Goal: Task Accomplishment & Management: Manage account settings

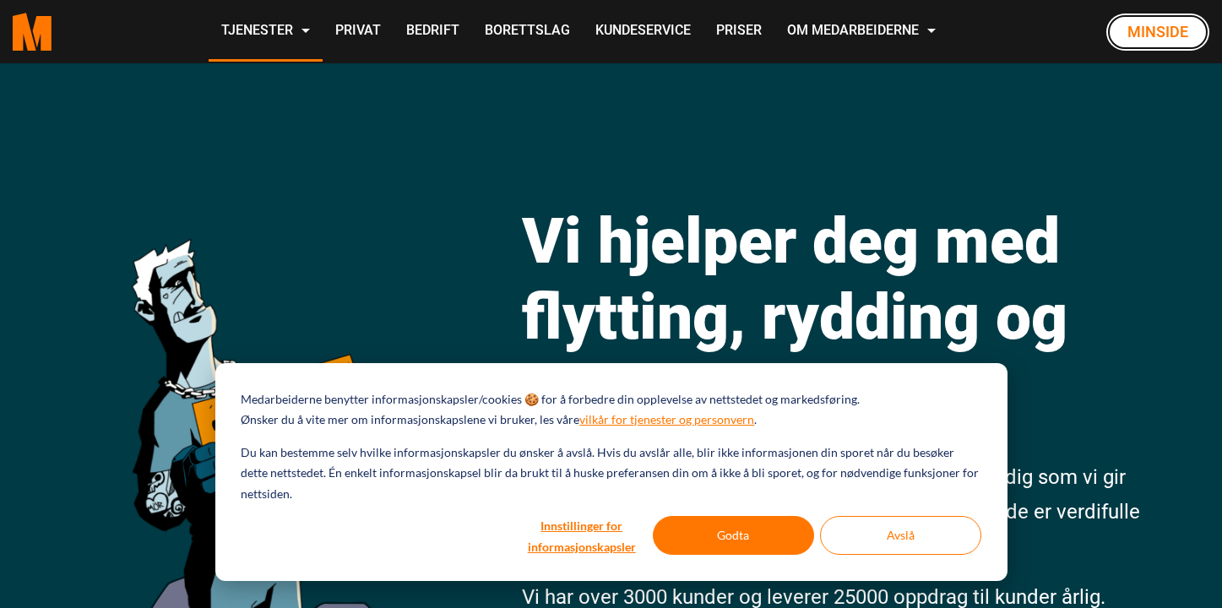
click at [1141, 42] on link "Minside" at bounding box center [1158, 32] width 103 height 37
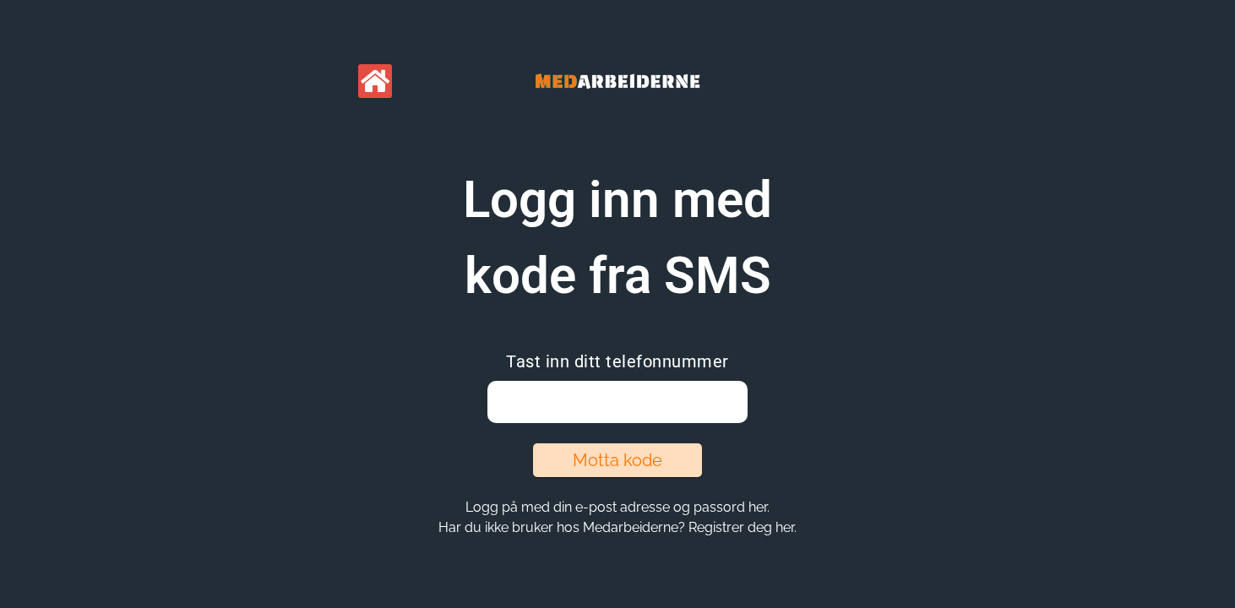
click at [604, 401] on input "email" at bounding box center [616, 402] width 259 height 42
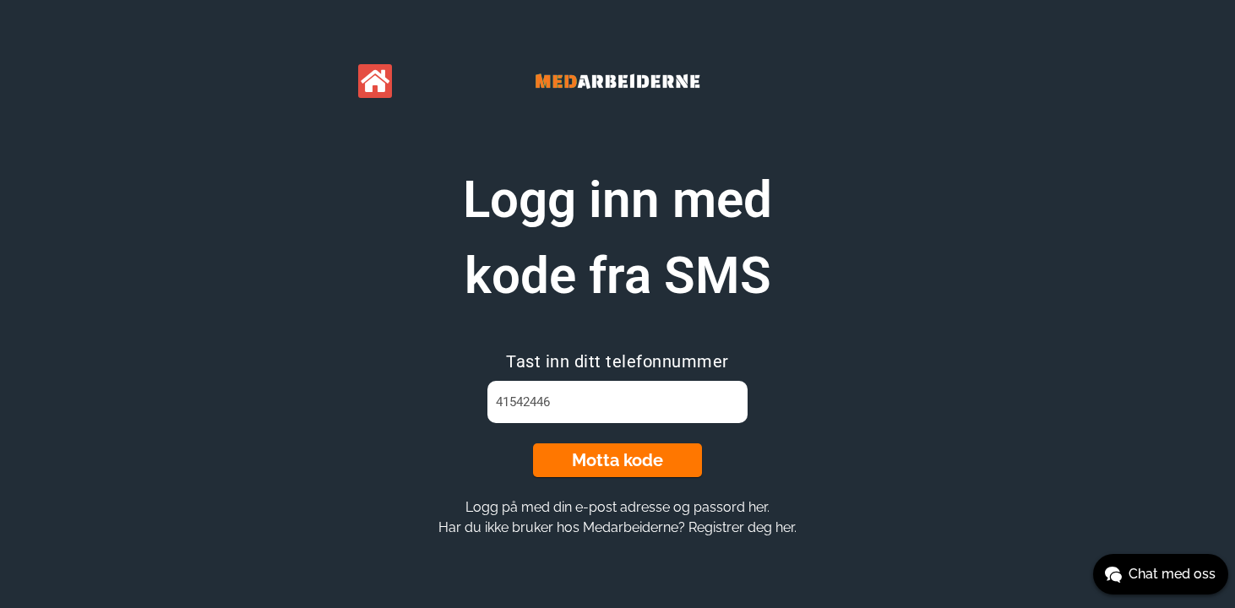
type input "41542446"
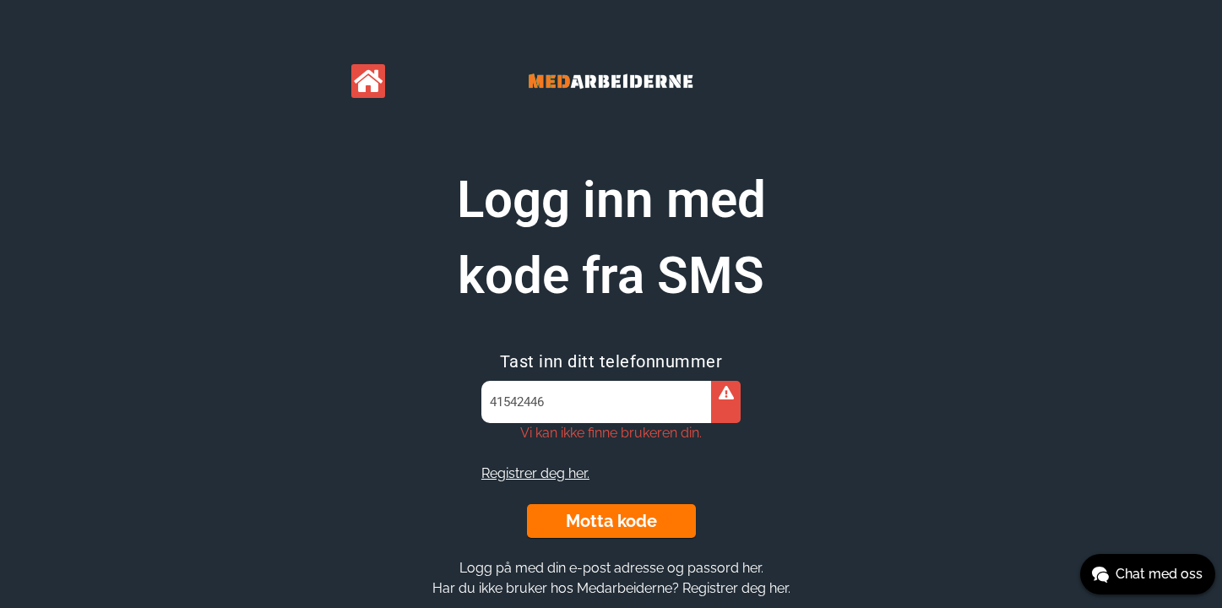
click at [511, 402] on input "41542446" at bounding box center [610, 402] width 259 height 42
click at [729, 403] on div at bounding box center [726, 402] width 30 height 42
click at [564, 476] on link "Registrer deg her." at bounding box center [535, 473] width 108 height 16
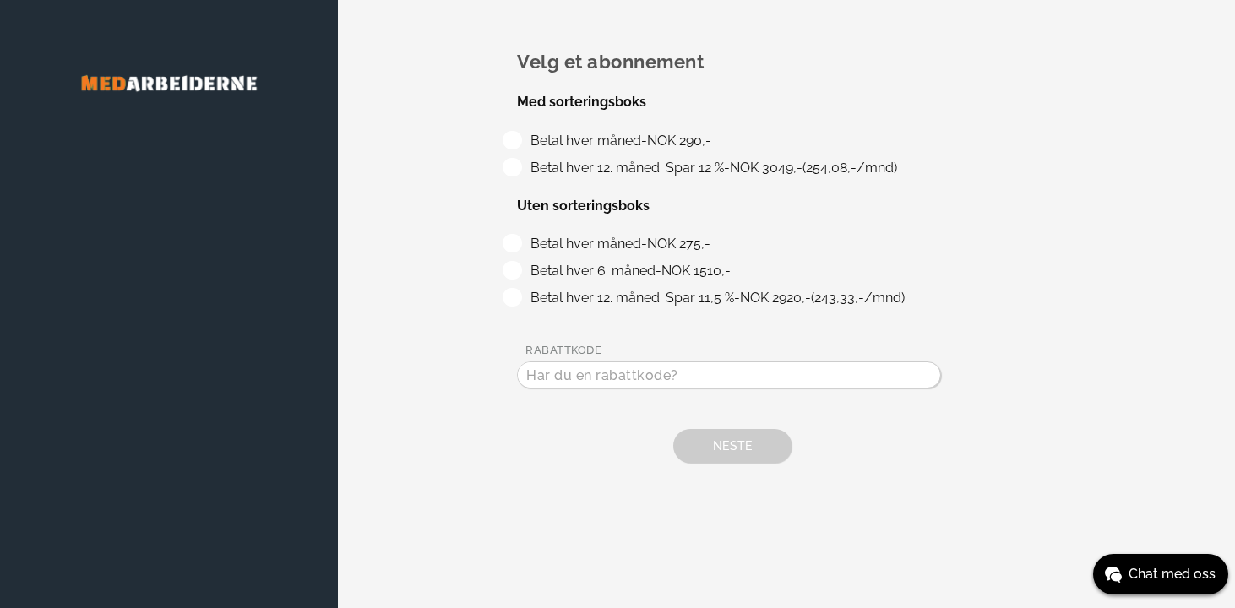
click at [213, 85] on img at bounding box center [169, 83] width 270 height 65
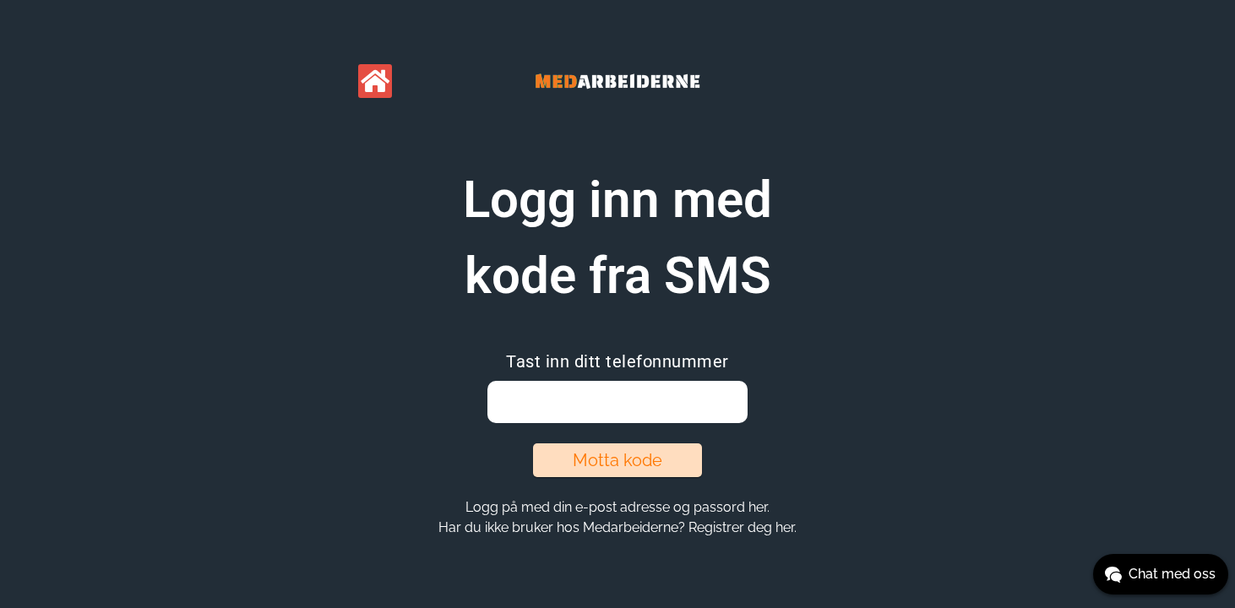
click at [635, 79] on img at bounding box center [617, 81] width 253 height 61
click at [376, 82] on icon at bounding box center [375, 80] width 29 height 25
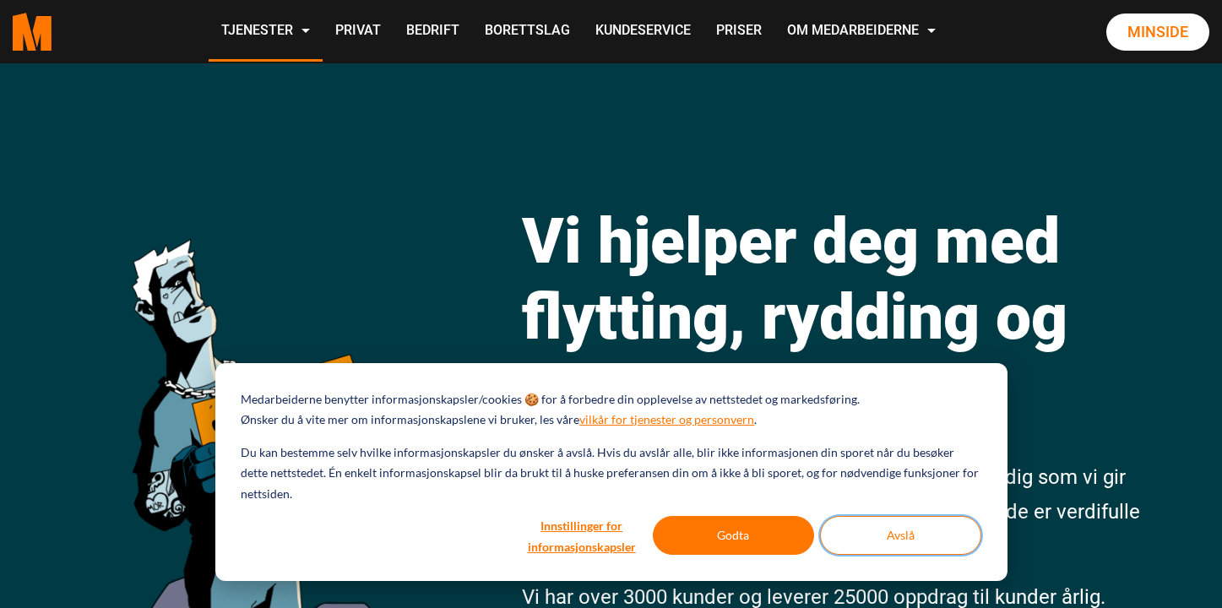
click at [898, 549] on button "Avslå" at bounding box center [900, 535] width 161 height 39
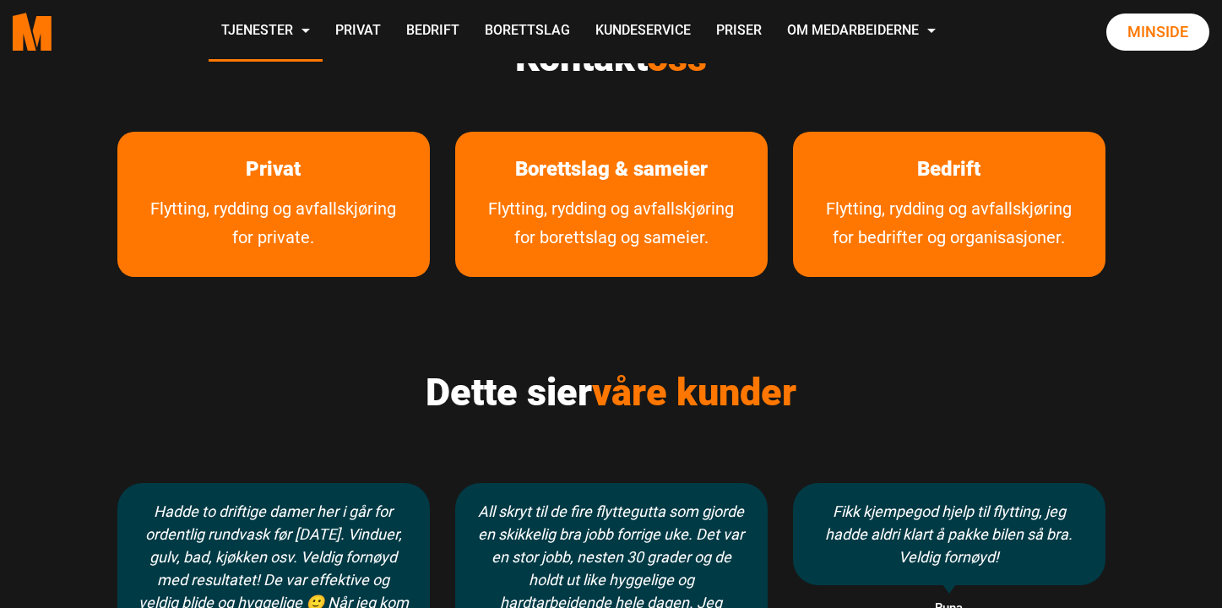
scroll to position [887, 0]
